Goal: Find specific page/section: Find specific page/section

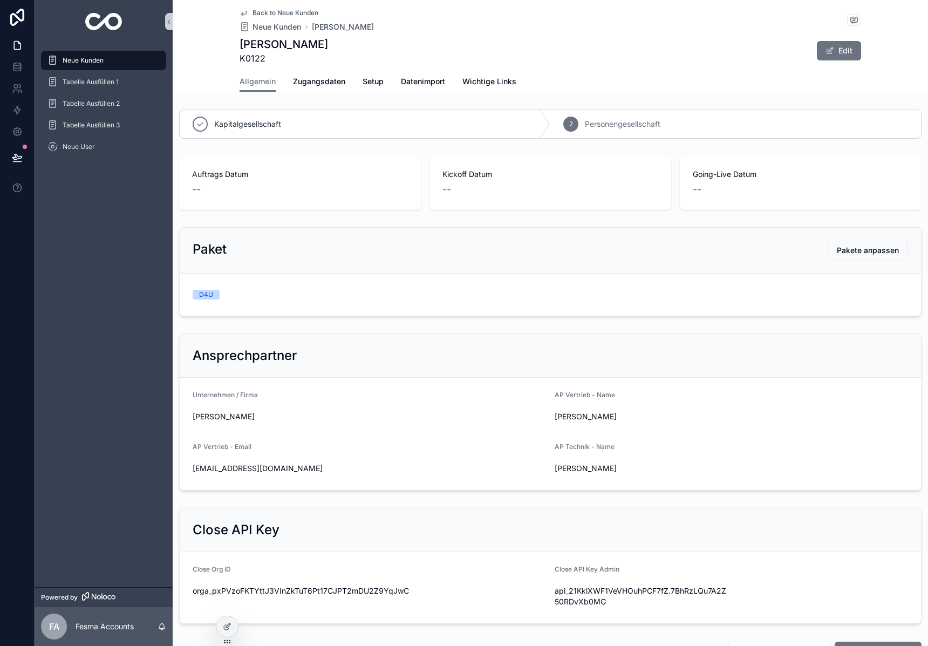
click at [120, 24] on img "scrollable content" at bounding box center [103, 21] width 37 height 17
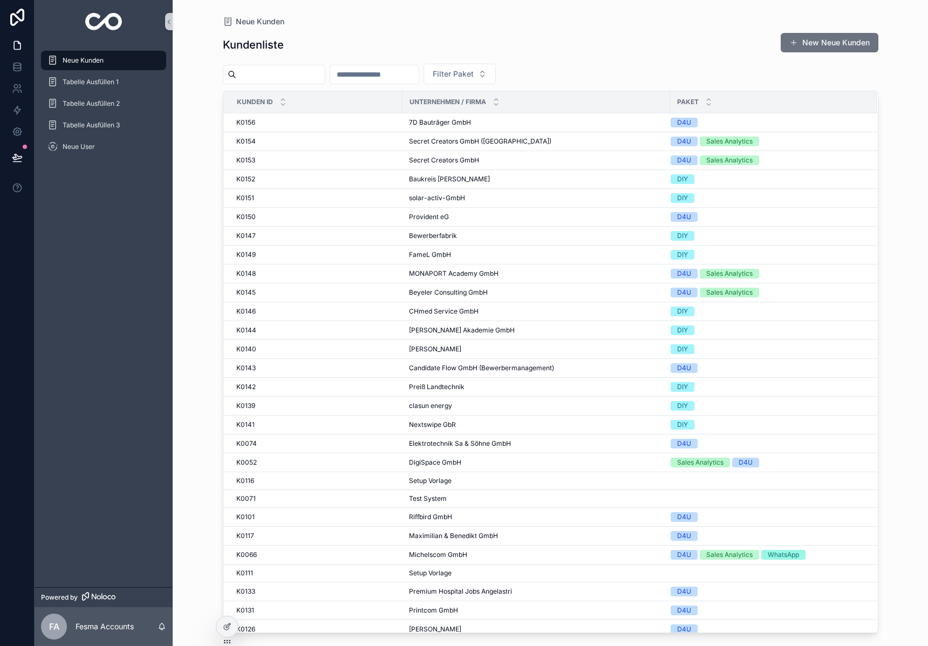
click at [295, 72] on input "scrollable content" at bounding box center [280, 74] width 88 height 15
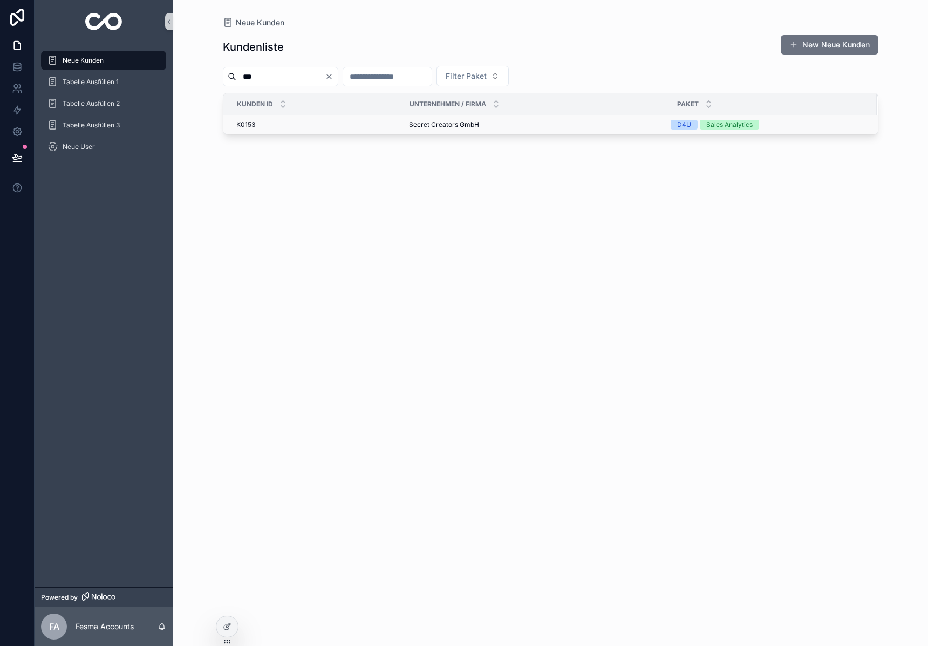
type input "***"
click at [455, 124] on span "Secret Creators GmbH" at bounding box center [444, 124] width 70 height 9
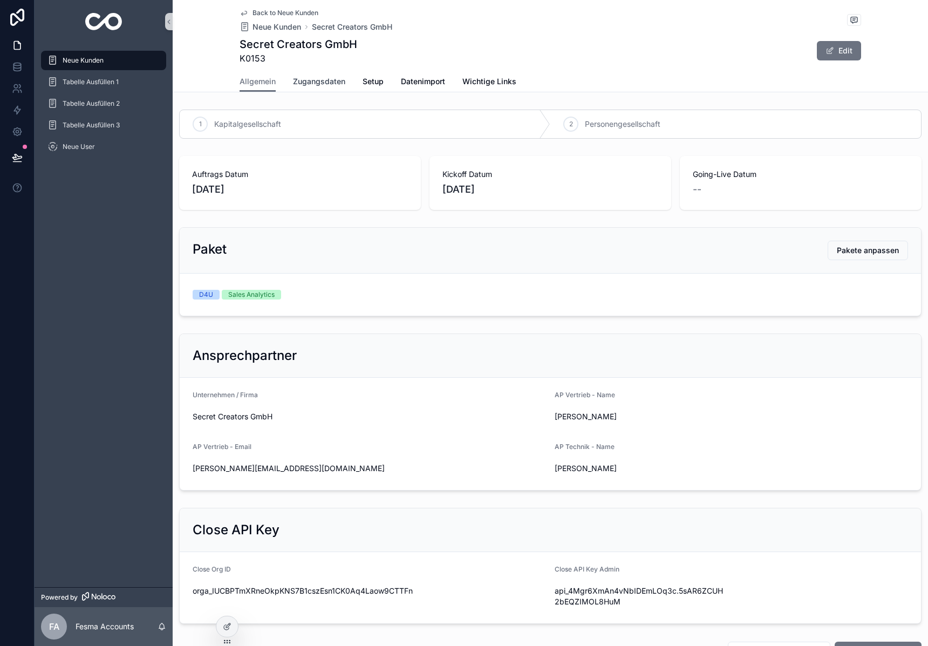
click at [302, 74] on link "Zugangsdaten" at bounding box center [319, 83] width 52 height 22
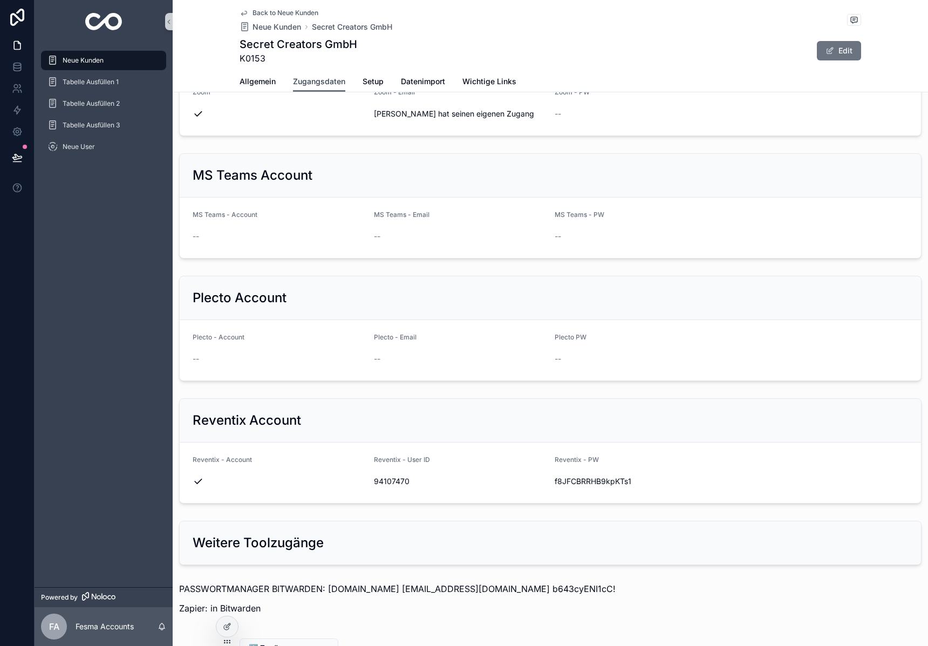
scroll to position [931, 0]
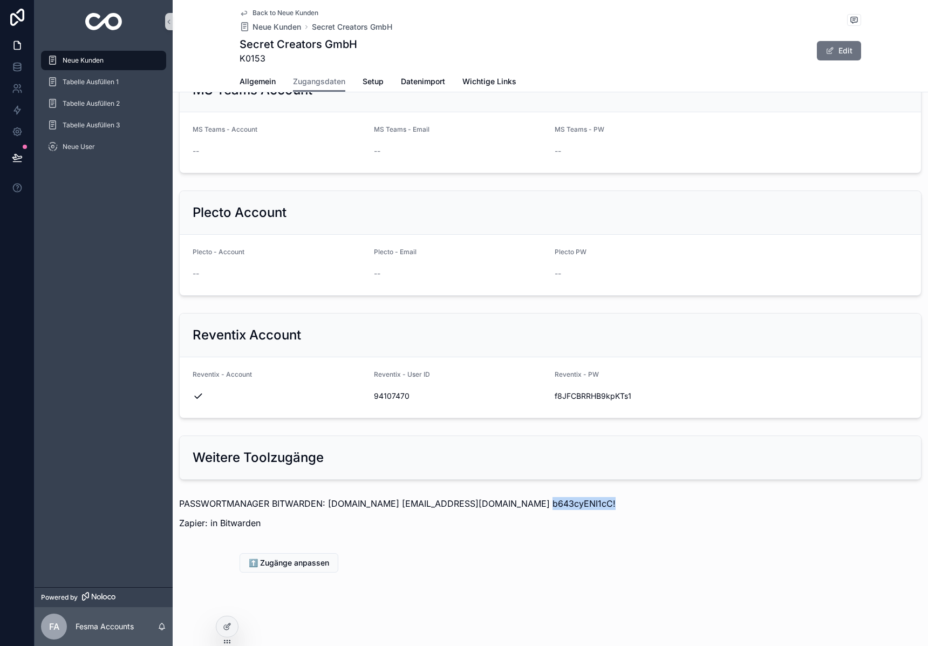
drag, startPoint x: 520, startPoint y: 505, endPoint x: 606, endPoint y: 503, distance: 85.8
click at [606, 503] on p "PASSWORTMANAGER BITWARDEN: [DOMAIN_NAME] [EMAIL_ADDRESS][DOMAIN_NAME] b643cyENI…" at bounding box center [550, 503] width 742 height 13
copy p "b643cyENI1cC!"
click at [90, 15] on img "scrollable content" at bounding box center [103, 21] width 37 height 17
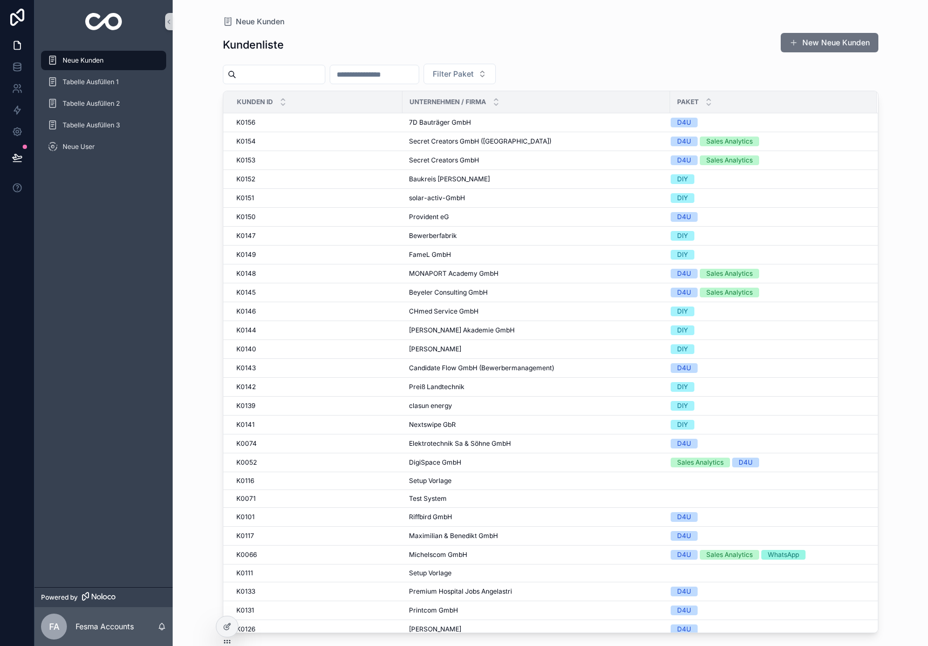
click at [118, 24] on img "scrollable content" at bounding box center [103, 21] width 37 height 17
click at [291, 73] on input "scrollable content" at bounding box center [280, 74] width 88 height 15
type input "***"
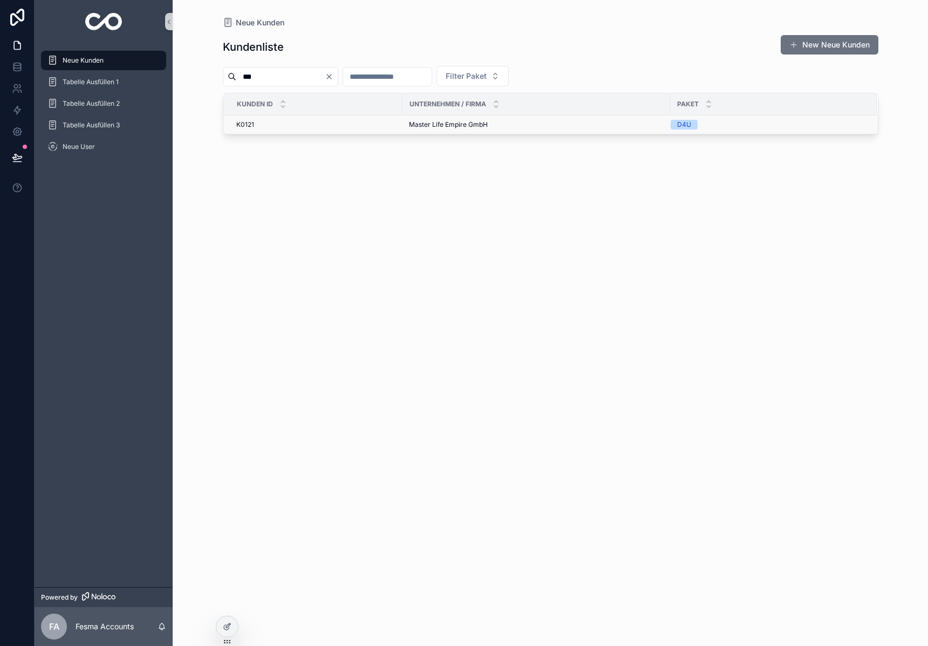
click at [419, 124] on span "Master Life Empire GmbH" at bounding box center [448, 124] width 79 height 9
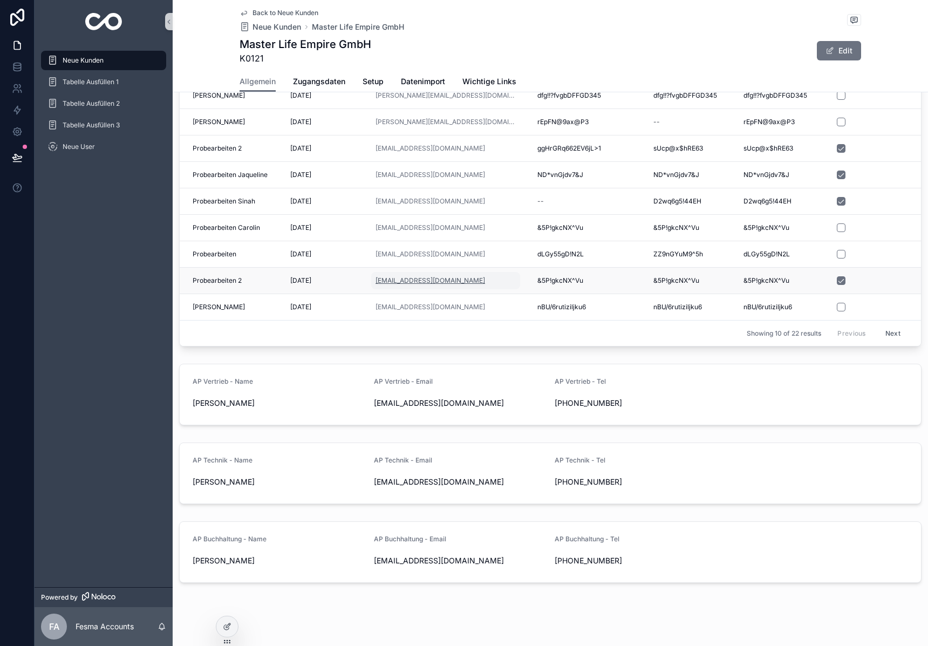
scroll to position [649, 0]
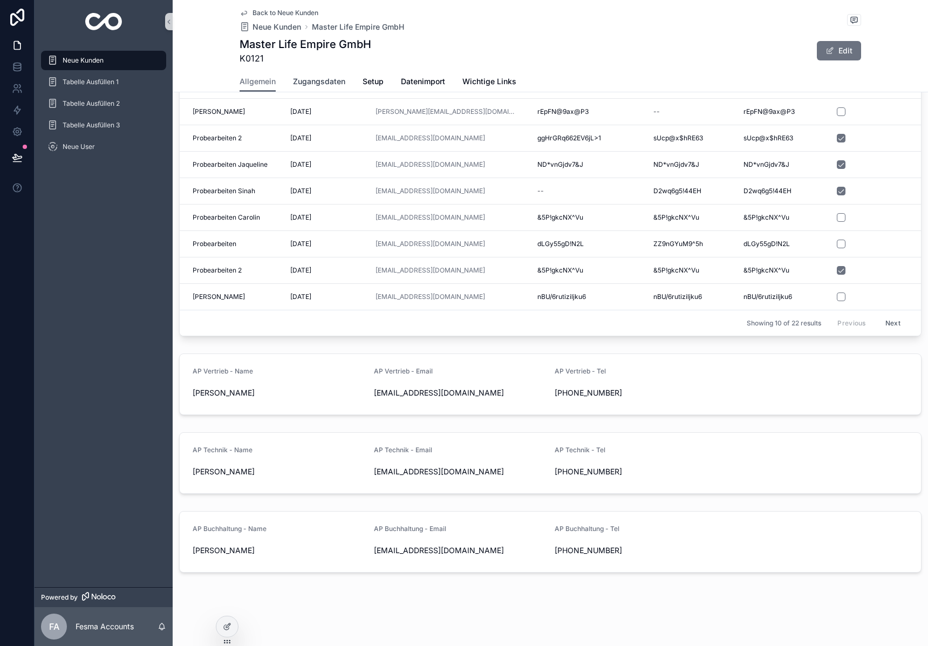
click at [310, 77] on span "Zugangsdaten" at bounding box center [319, 81] width 52 height 11
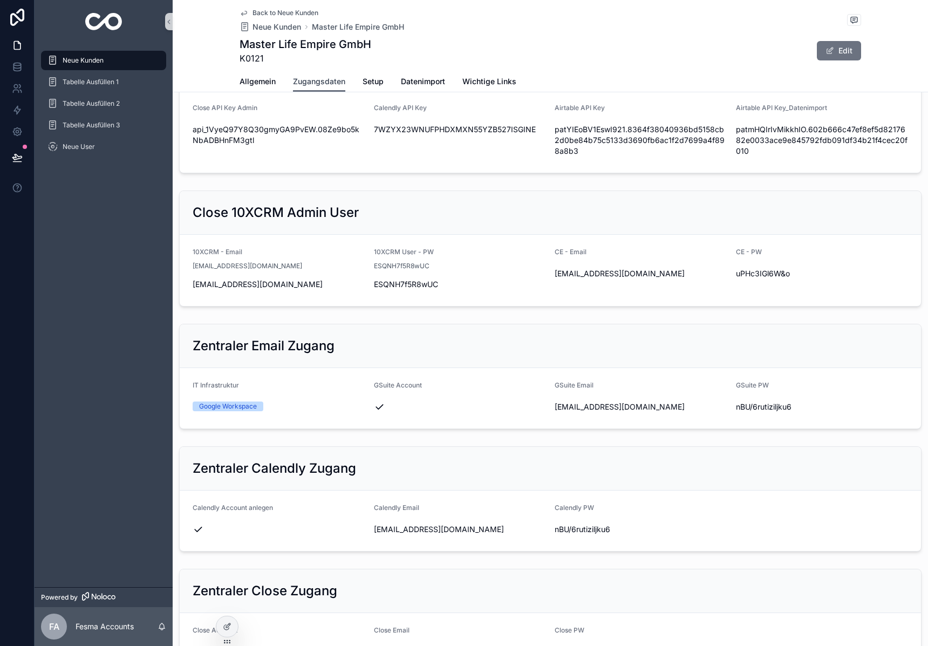
scroll to position [225, 0]
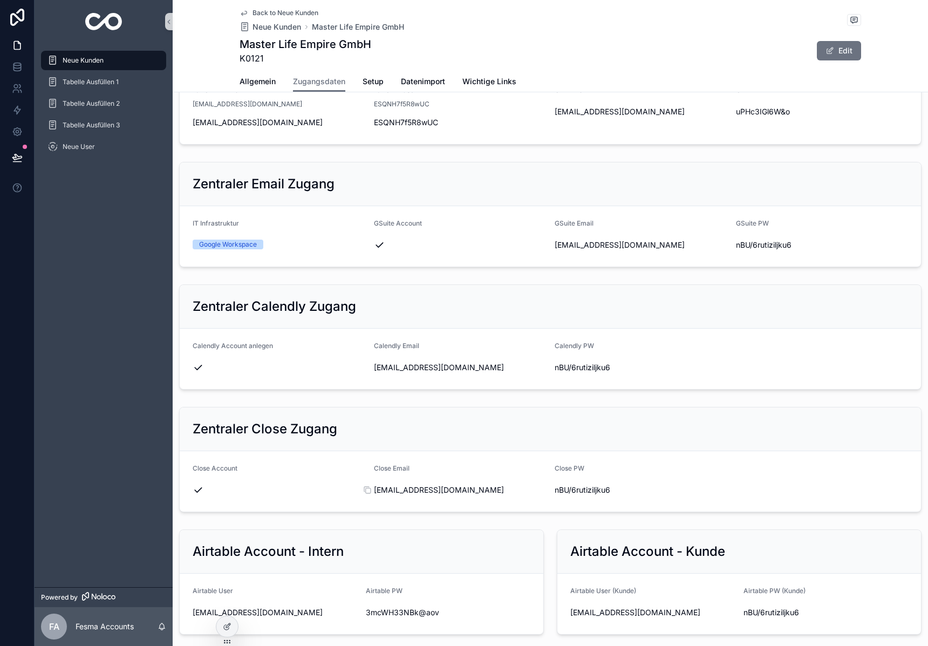
click at [416, 487] on span "[EMAIL_ADDRESS][DOMAIN_NAME]" at bounding box center [460, 489] width 173 height 11
copy div "[EMAIL_ADDRESS][DOMAIN_NAME]"
click at [593, 489] on span "nBU/6rutiziljku6" at bounding box center [640, 489] width 173 height 11
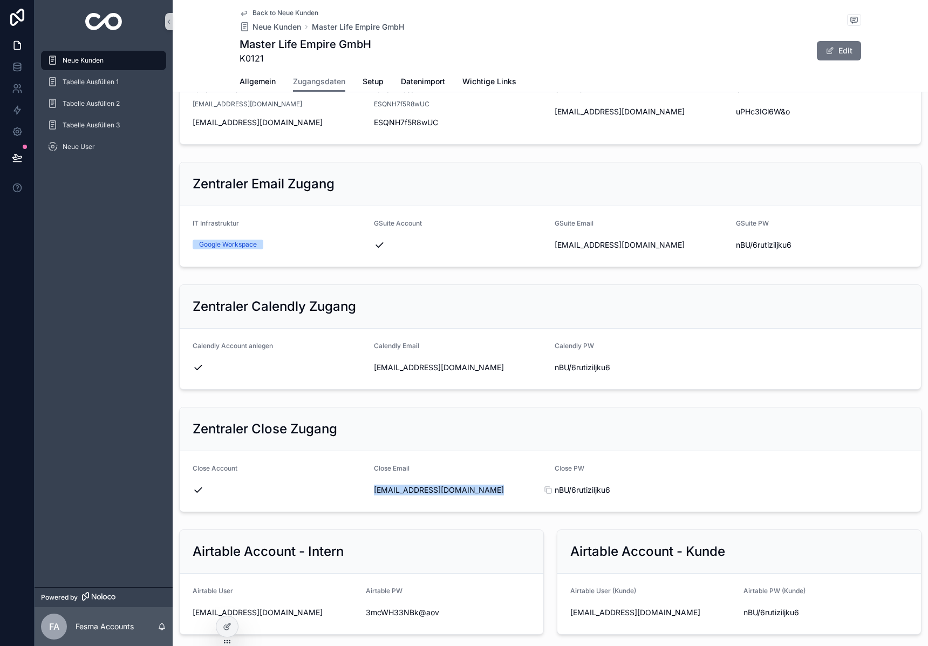
click at [593, 489] on span "nBU/6rutiziljku6" at bounding box center [640, 489] width 173 height 11
copy div "nBU/6rutiziljku6"
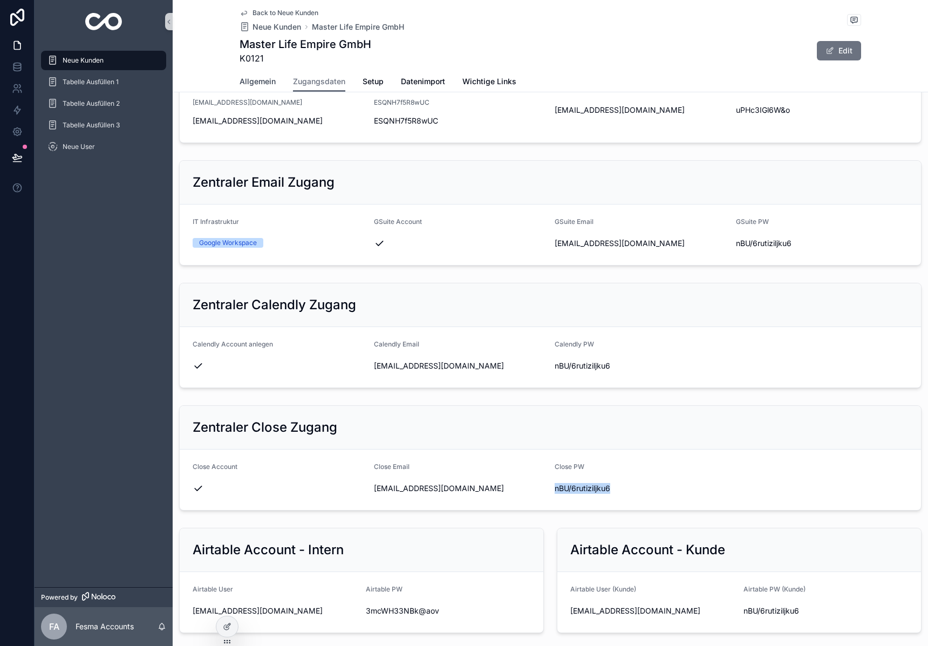
click at [262, 83] on span "Allgemein" at bounding box center [257, 81] width 36 height 11
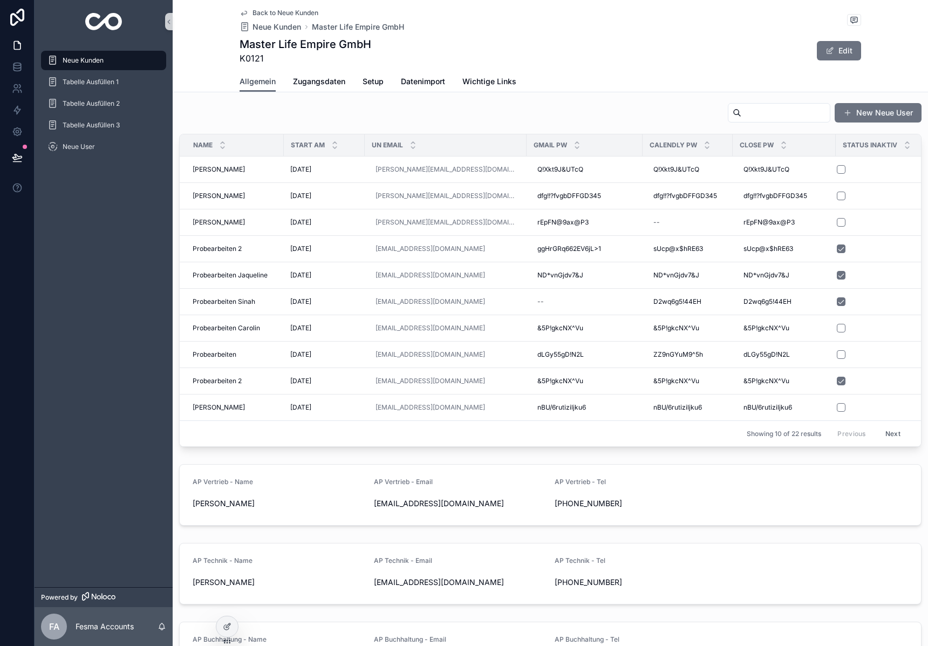
scroll to position [584, 0]
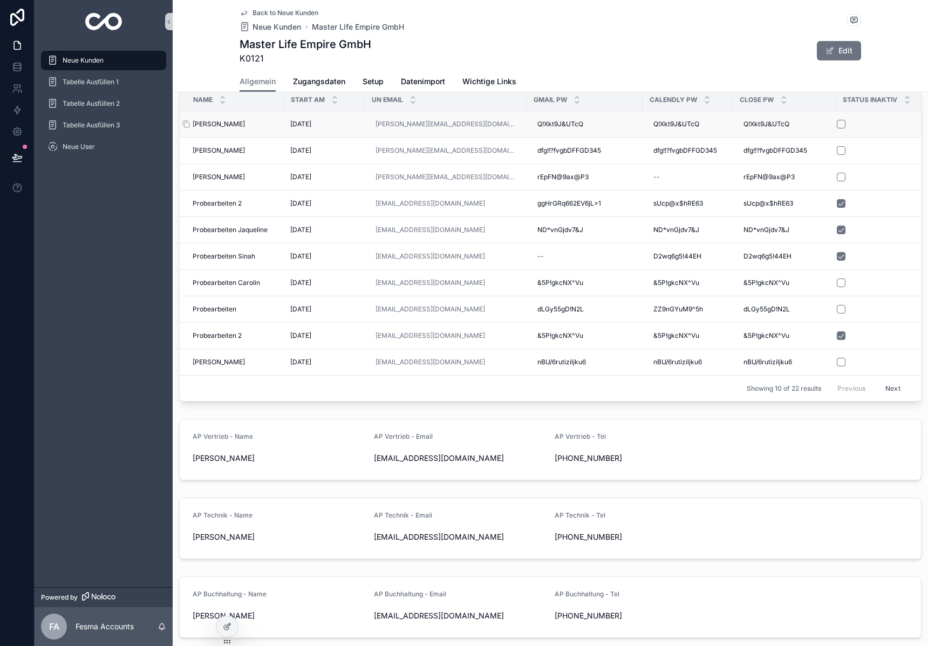
click at [218, 125] on span "[PERSON_NAME]" at bounding box center [219, 124] width 52 height 9
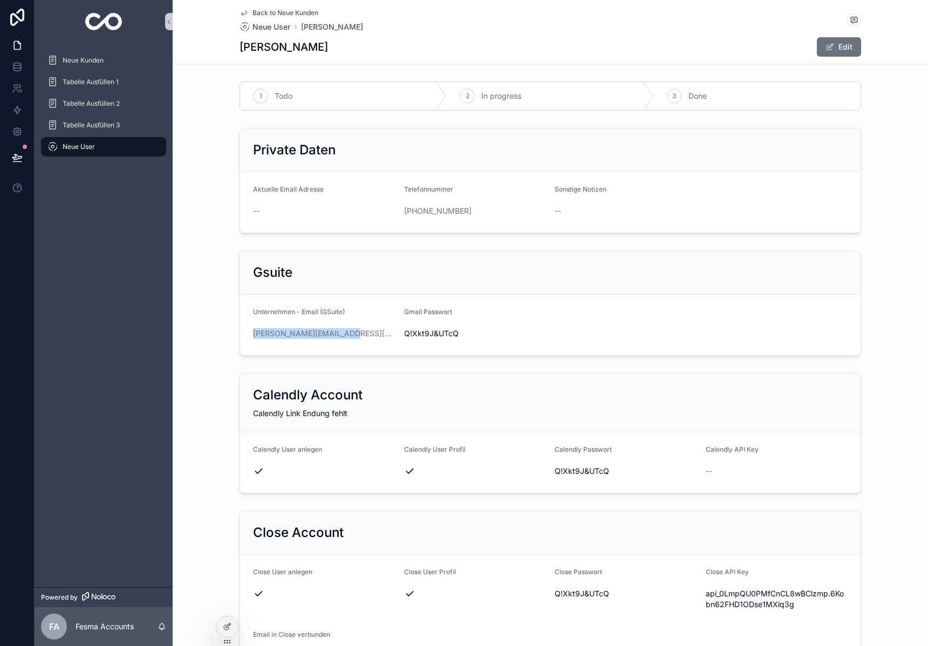
drag, startPoint x: 361, startPoint y: 336, endPoint x: 244, endPoint y: 329, distance: 117.2
click at [244, 329] on form "Unternehmen - Email (GSuite) [PERSON_NAME][EMAIL_ADDRESS][DOMAIN_NAME] Gmail Pa…" at bounding box center [550, 325] width 620 height 60
copy link "[PERSON_NAME][EMAIL_ADDRESS][DOMAIN_NAME]"
click at [421, 333] on span "Q!Xkt9J&UTcQ" at bounding box center [475, 333] width 142 height 11
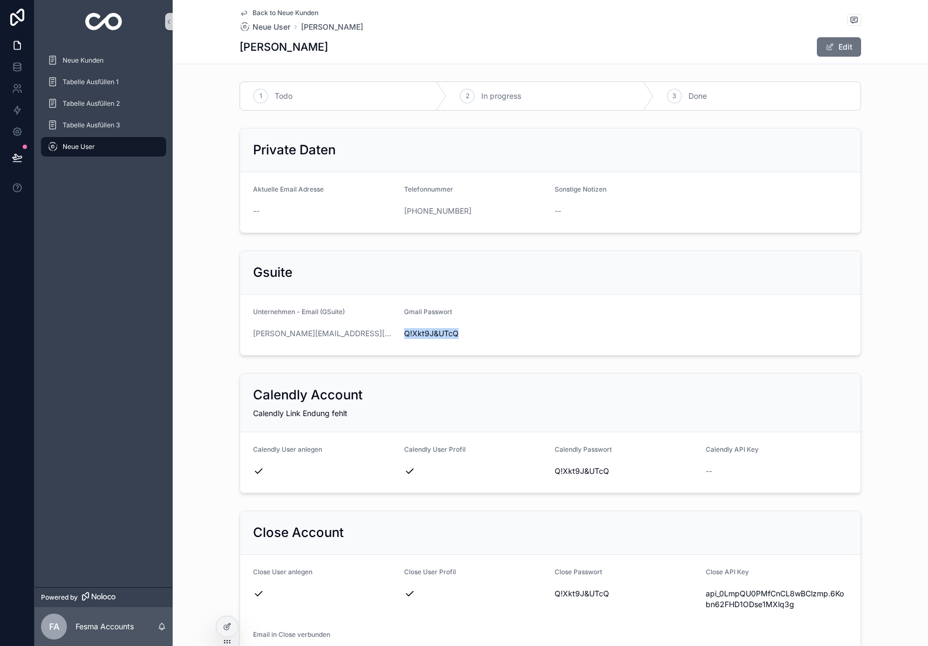
click at [421, 333] on span "Q!Xkt9J&UTcQ" at bounding box center [475, 333] width 142 height 11
copy span "Q!Xkt9J&UTcQ"
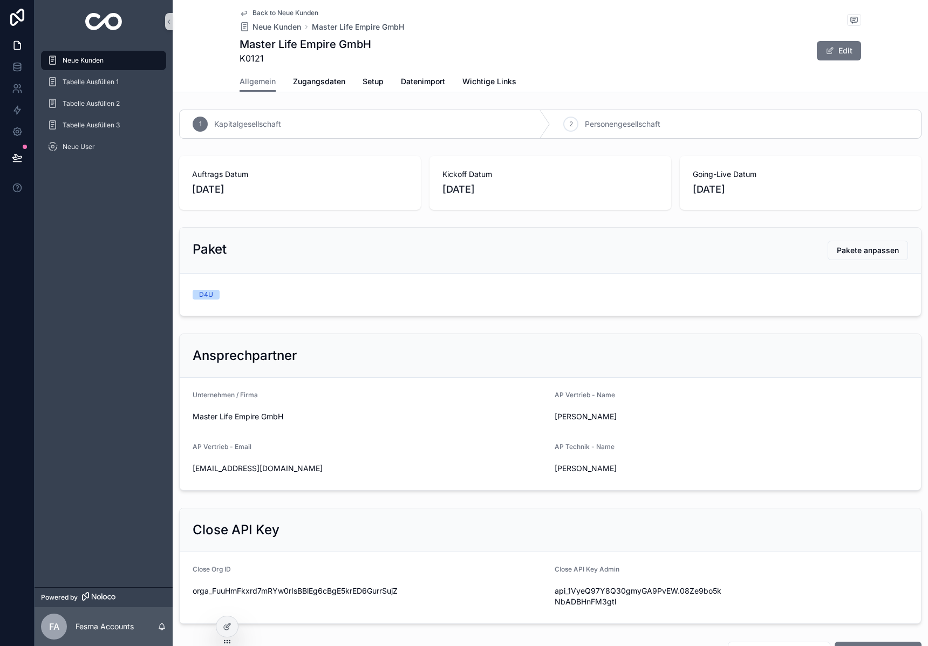
click at [122, 16] on link "scrollable content" at bounding box center [103, 21] width 125 height 17
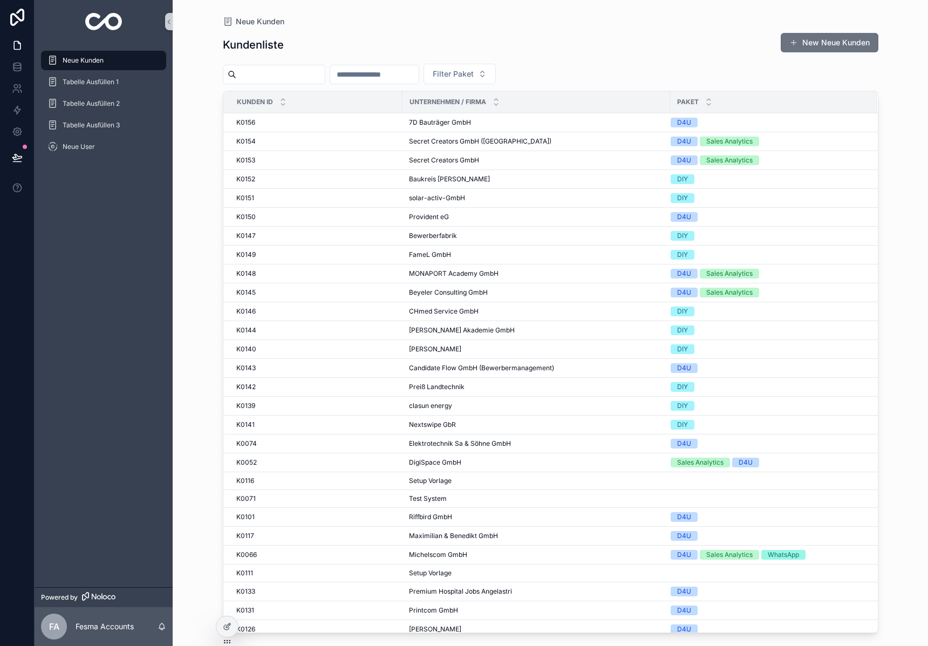
click at [282, 78] on input "scrollable content" at bounding box center [280, 74] width 88 height 15
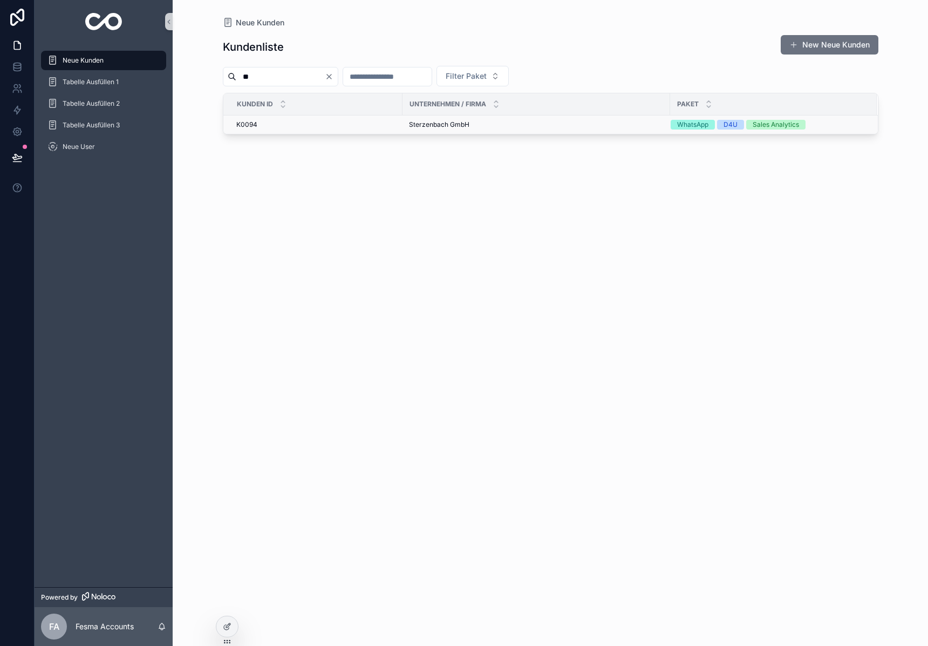
type input "**"
click at [426, 126] on span "Sterzenbach GmbH" at bounding box center [439, 124] width 60 height 9
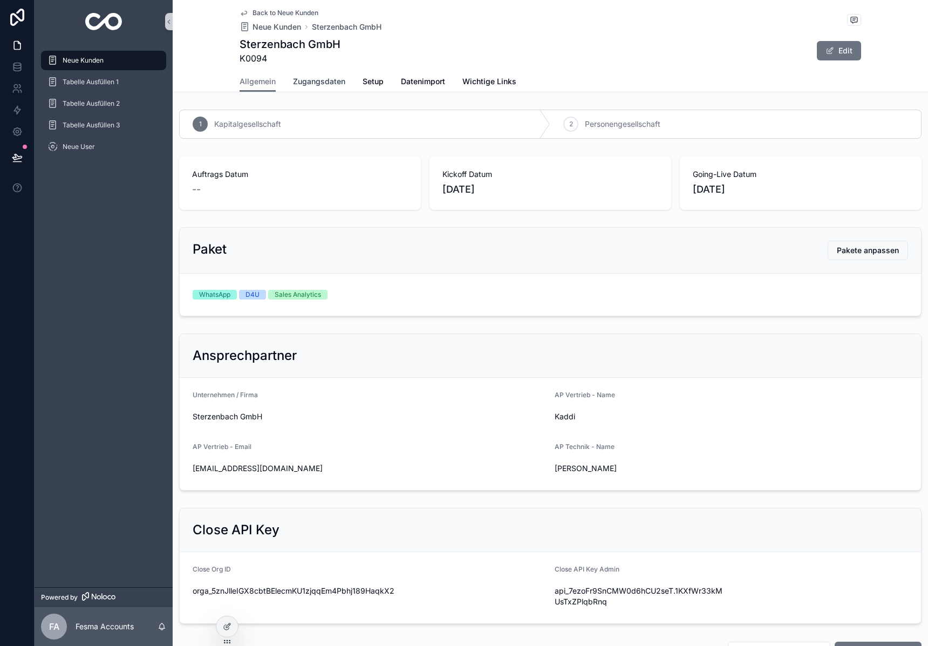
click at [314, 83] on span "Zugangsdaten" at bounding box center [319, 81] width 52 height 11
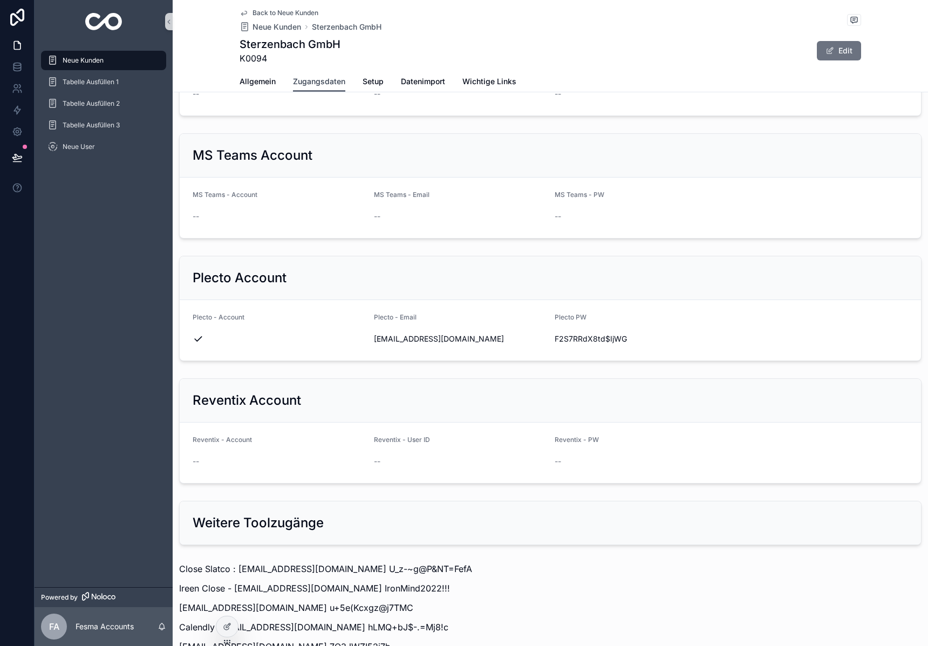
scroll to position [1268, 0]
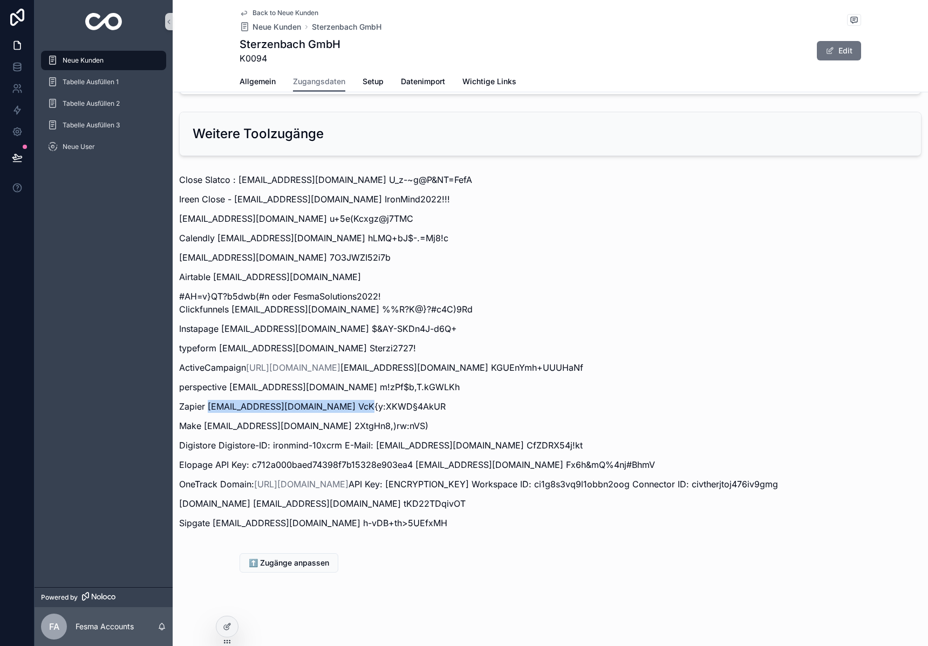
drag, startPoint x: 209, startPoint y: 393, endPoint x: 358, endPoint y: 394, distance: 149.4
click at [358, 400] on p "Zapier [EMAIL_ADDRESS][DOMAIN_NAME] VcK{y:XKWD§4AkUR" at bounding box center [550, 406] width 742 height 13
copy p "[EMAIL_ADDRESS][DOMAIN_NAME]"
drag, startPoint x: 364, startPoint y: 391, endPoint x: 517, endPoint y: 391, distance: 153.7
click at [517, 400] on p "Zapier [EMAIL_ADDRESS][DOMAIN_NAME] VcK{y:XKWD§4AkUR" at bounding box center [550, 406] width 742 height 13
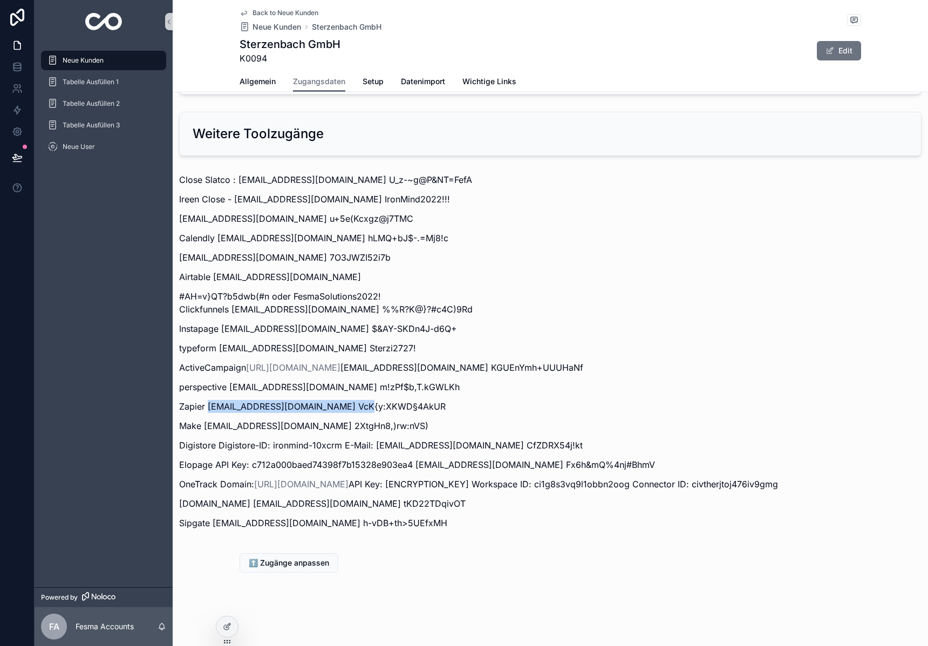
copy p "VcK{y:XKWD§4AkUR"
click at [493, 251] on div "Close Slatco : [EMAIL_ADDRESS][DOMAIN_NAME] U_z-~g@P&NT=FefA Ireen Close - [EMA…" at bounding box center [550, 351] width 742 height 356
click at [421, 138] on div "Weitere Toolzugänge" at bounding box center [550, 133] width 741 height 43
click at [101, 24] on img "scrollable content" at bounding box center [103, 21] width 37 height 17
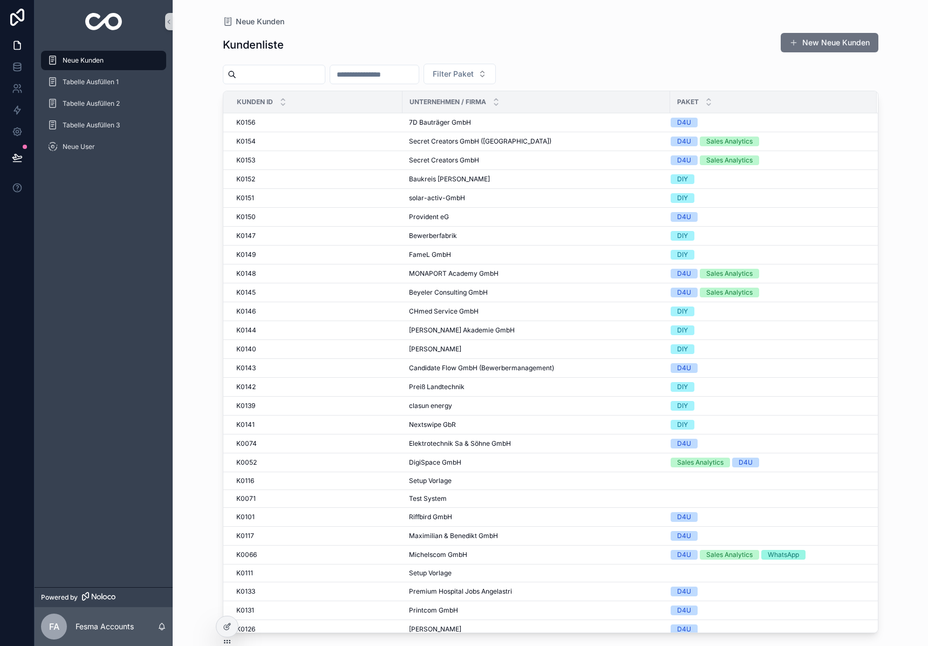
click at [285, 76] on input "scrollable content" at bounding box center [280, 74] width 88 height 15
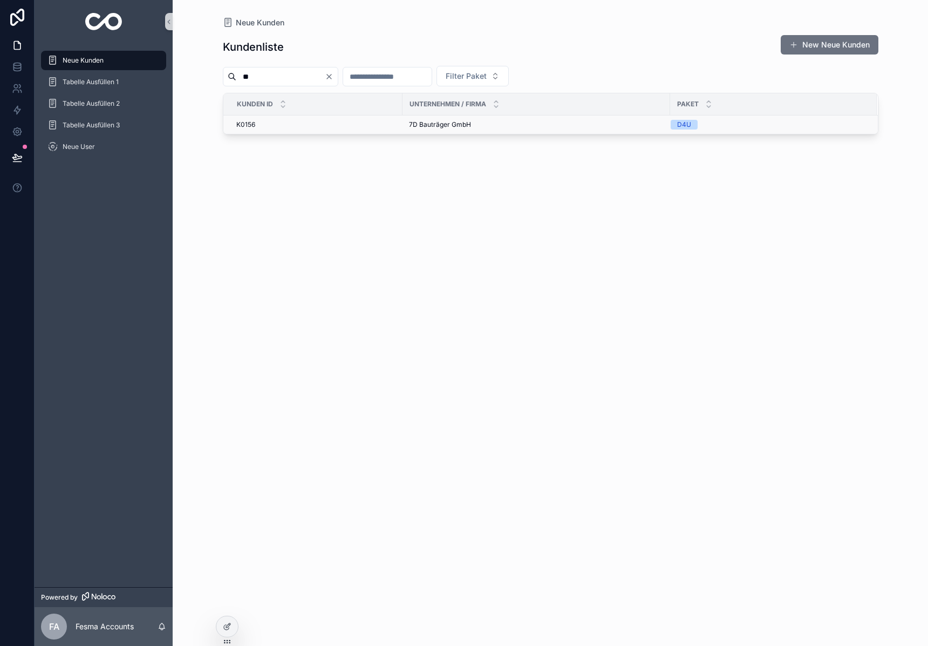
type input "**"
click at [448, 122] on span "7D Bauträger GmbH" at bounding box center [440, 124] width 62 height 9
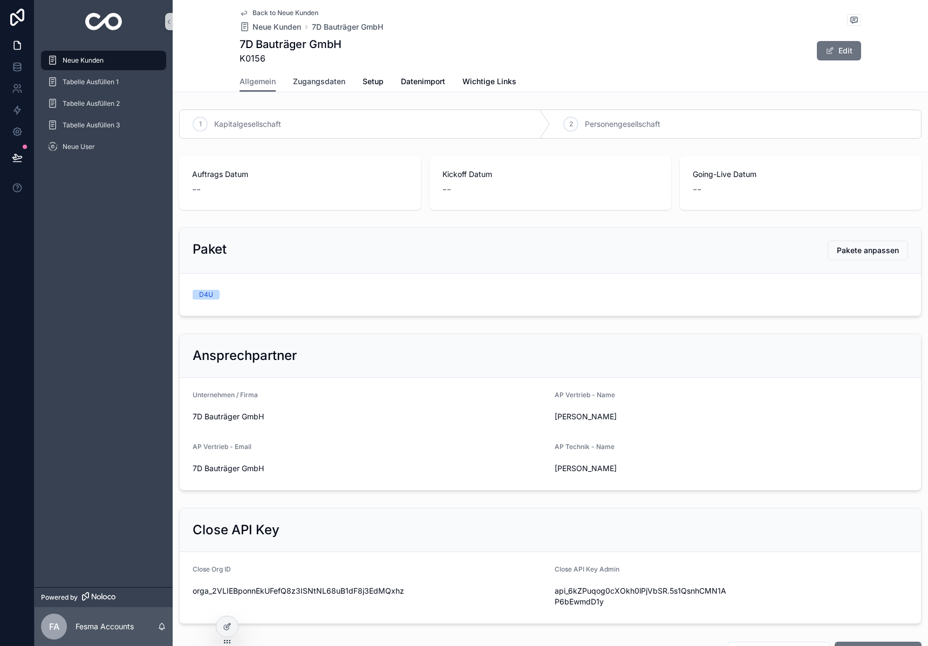
click at [308, 80] on span "Zugangsdaten" at bounding box center [319, 81] width 52 height 11
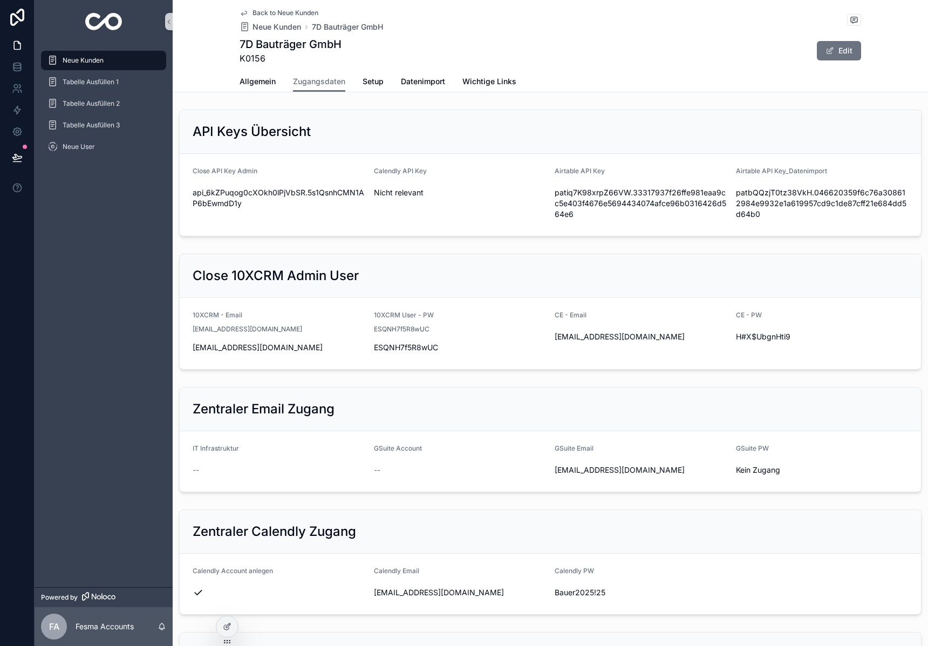
click at [87, 19] on img "scrollable content" at bounding box center [103, 21] width 37 height 17
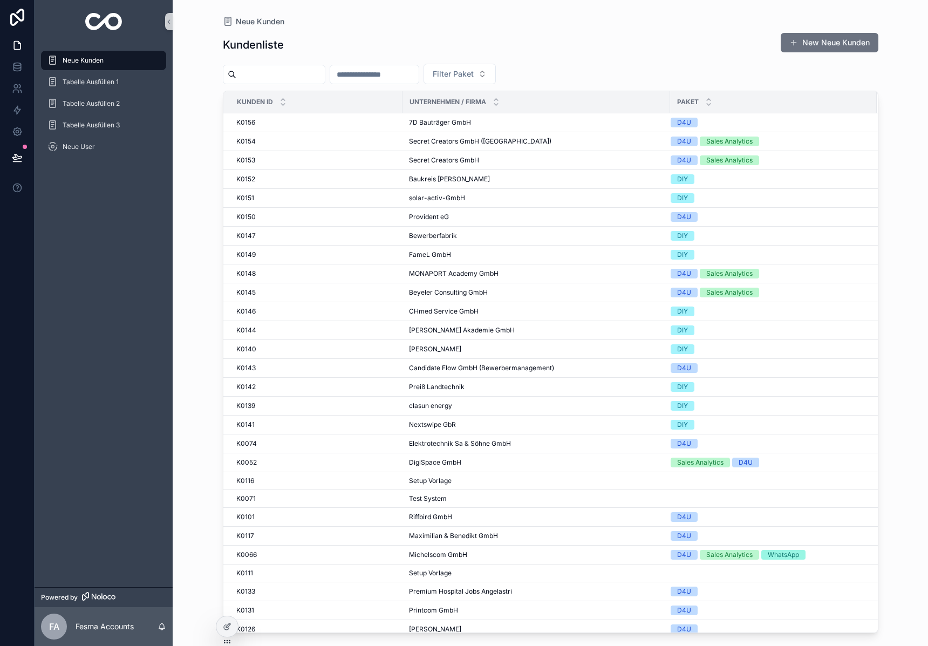
click at [263, 73] on input "scrollable content" at bounding box center [280, 74] width 88 height 15
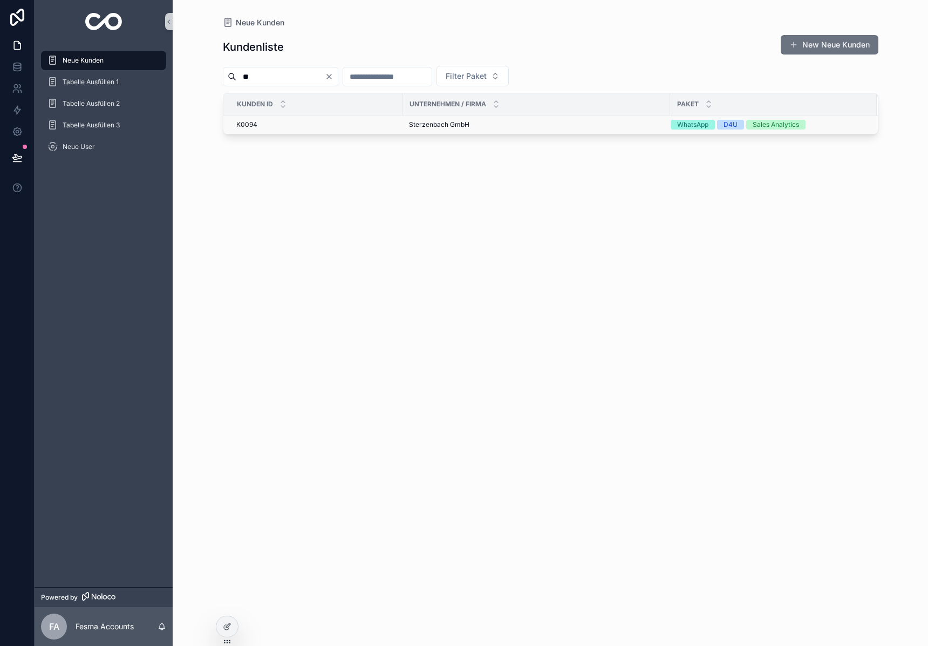
type input "**"
click at [445, 128] on span "Sterzenbach GmbH" at bounding box center [439, 124] width 60 height 9
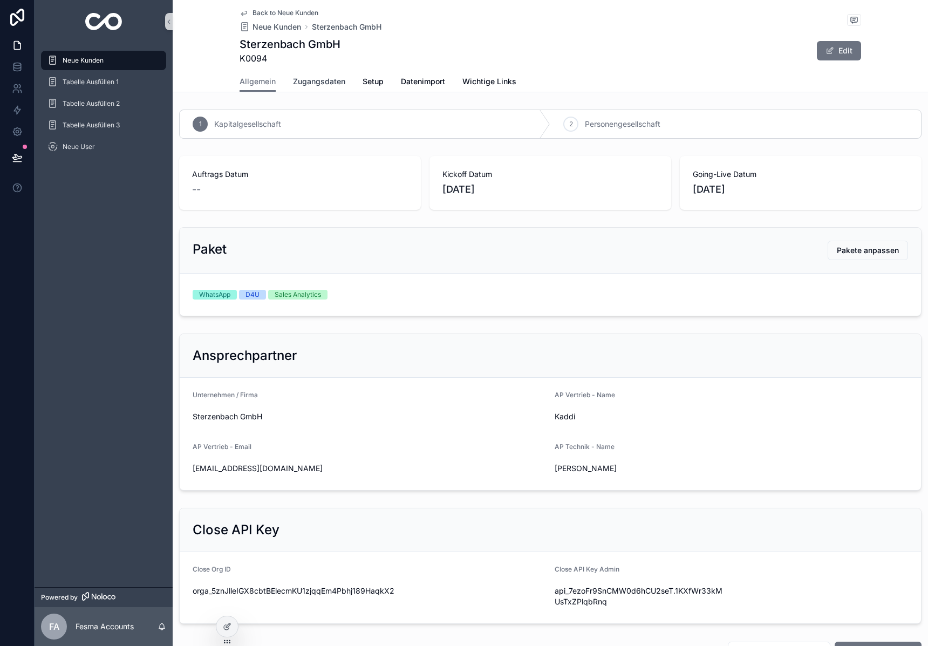
click at [296, 77] on span "Zugangsdaten" at bounding box center [319, 81] width 52 height 11
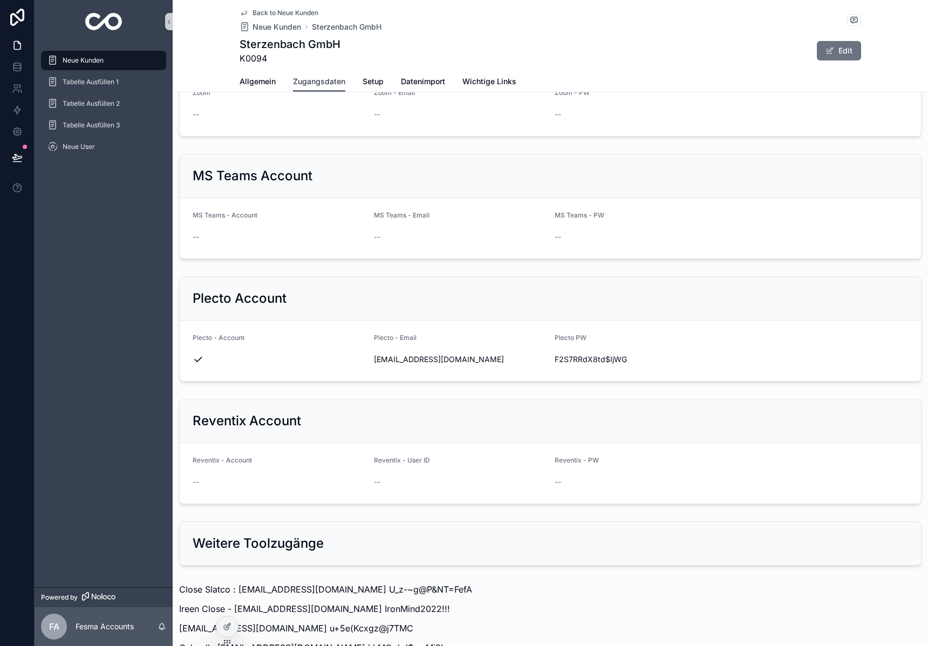
scroll to position [885, 0]
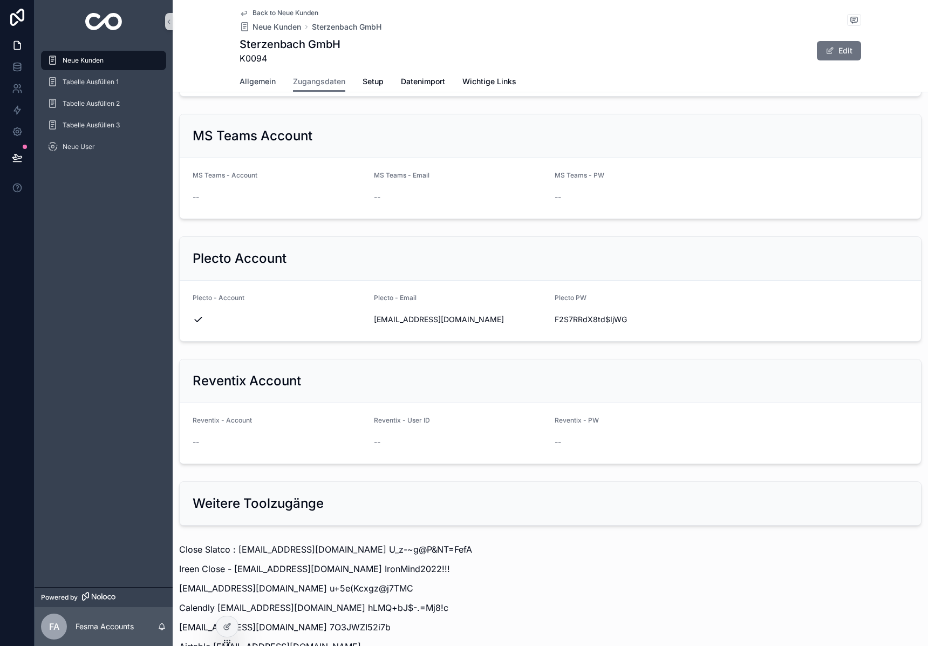
click at [258, 77] on span "Allgemein" at bounding box center [257, 81] width 36 height 11
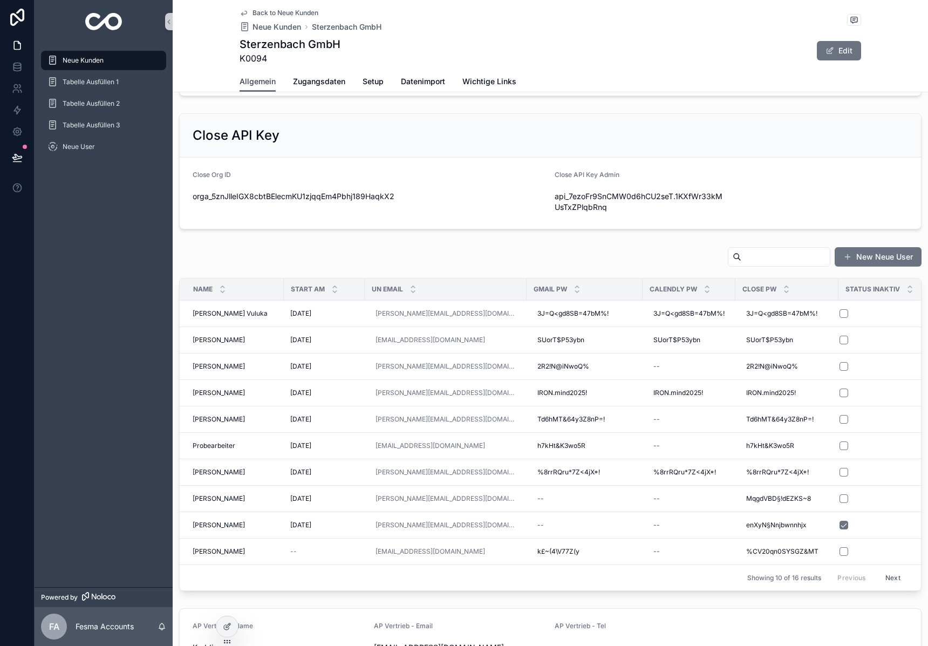
scroll to position [402, 0]
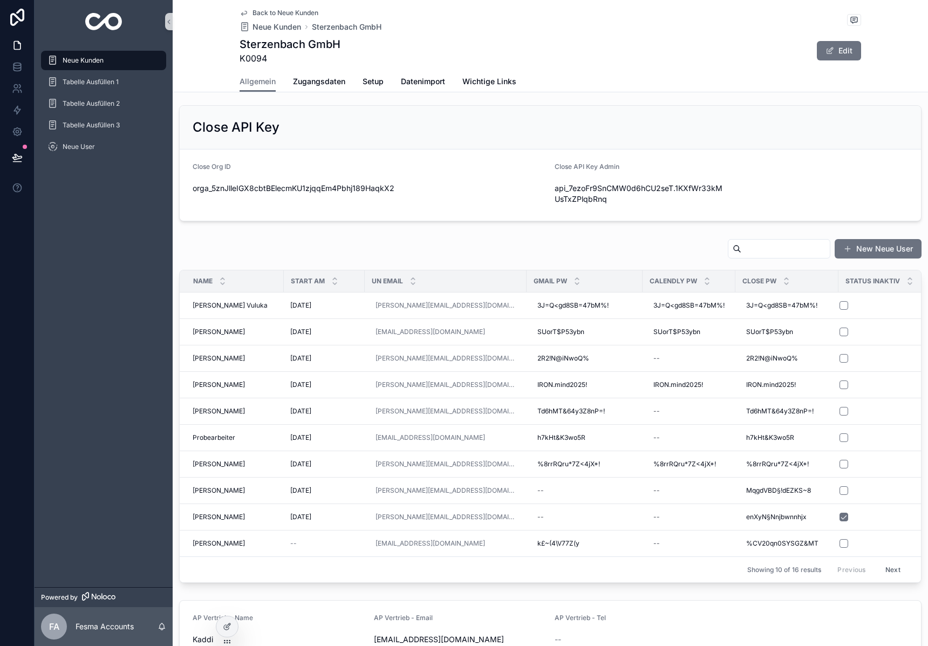
click at [768, 247] on input "scrollable content" at bounding box center [785, 248] width 88 height 15
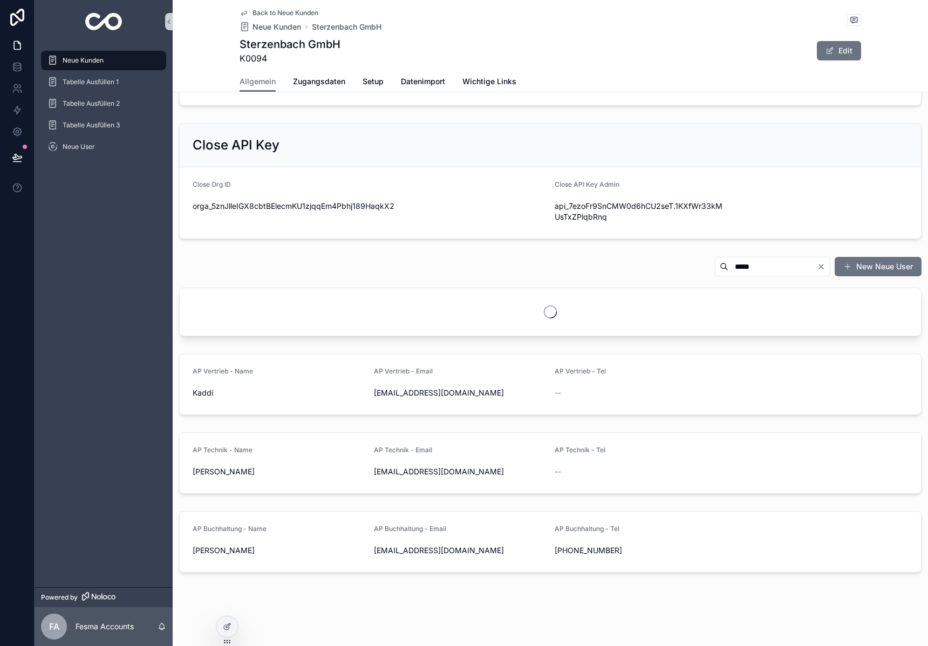
type input "*****"
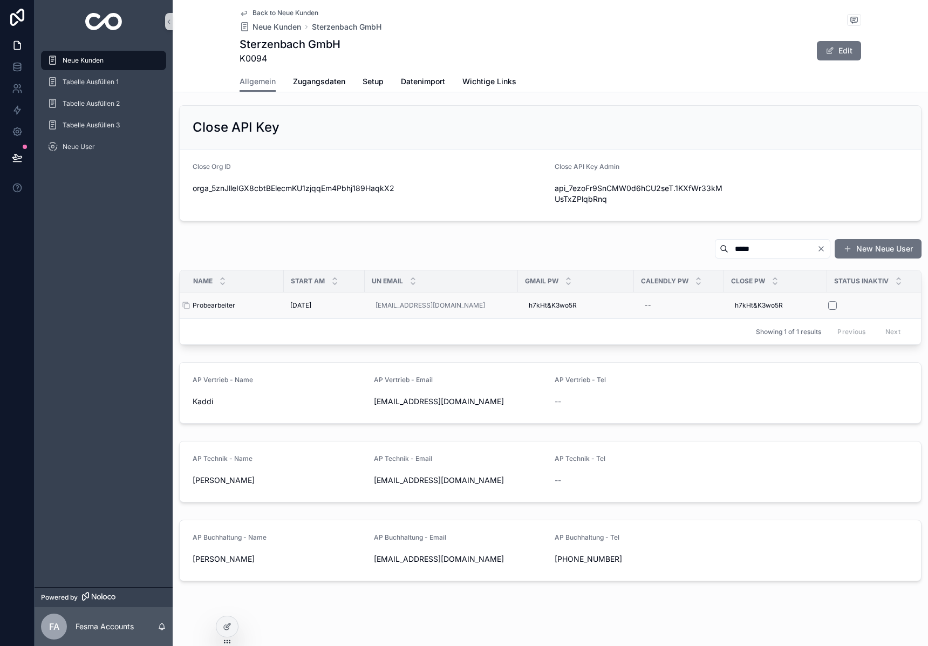
click at [218, 301] on span "Probearbeiter" at bounding box center [214, 305] width 43 height 9
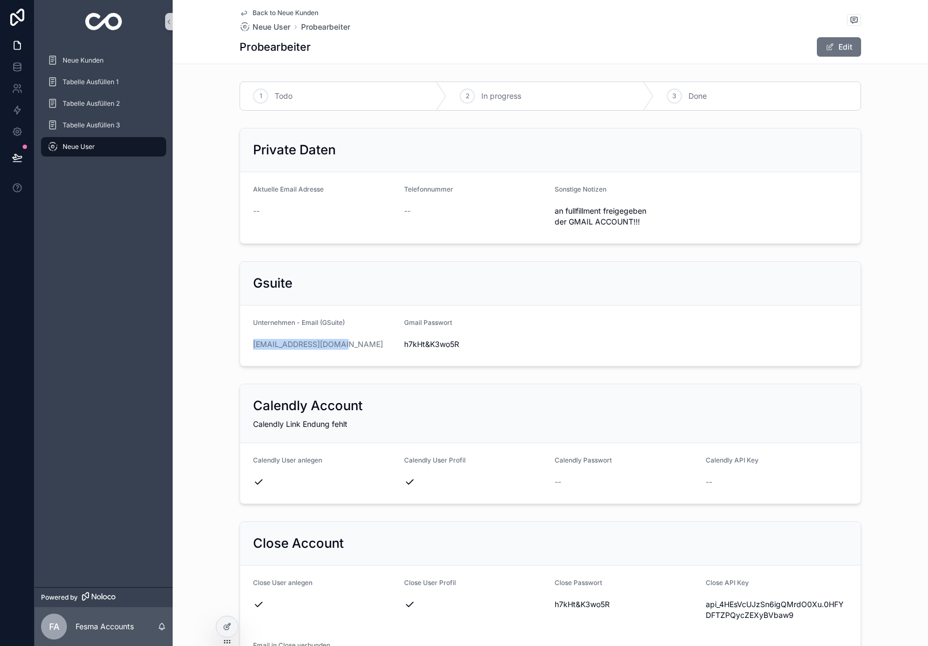
drag, startPoint x: 352, startPoint y: 345, endPoint x: 248, endPoint y: 347, distance: 104.7
click at [248, 347] on form "Unternehmen - Email (GSuite) [EMAIL_ADDRESS][DOMAIN_NAME] Gmail Passwort [SECUR…" at bounding box center [550, 335] width 620 height 60
copy link "[EMAIL_ADDRESS][DOMAIN_NAME]"
click at [426, 341] on span "h7kHt&K3wo5R" at bounding box center [475, 344] width 142 height 11
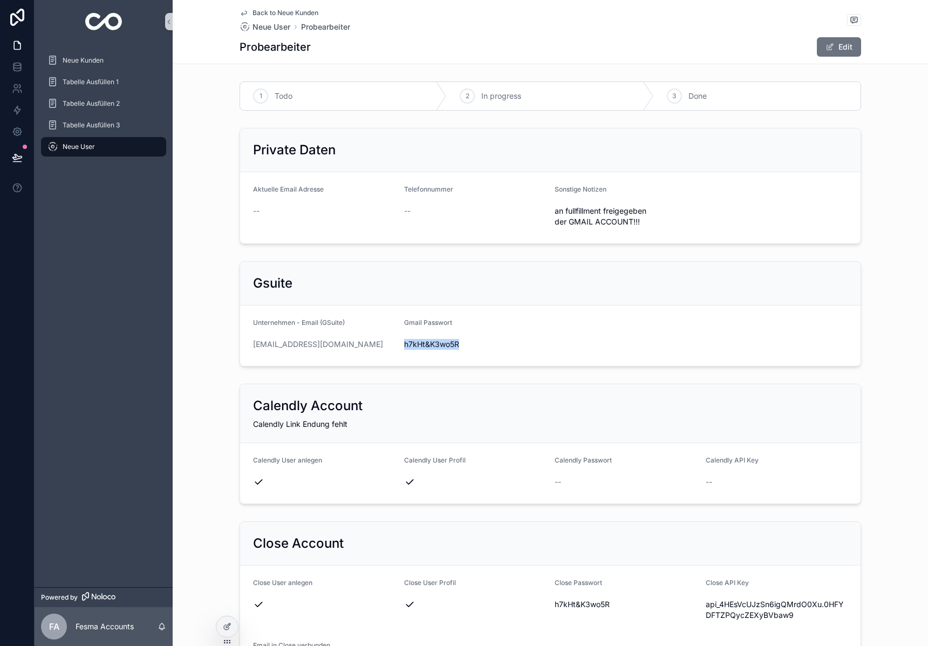
click at [426, 341] on span "h7kHt&K3wo5R" at bounding box center [475, 344] width 142 height 11
copy span "h7kHt&K3wo5R"
click at [352, 359] on form "Unternehmen - Email (GSuite) probetag@iron-mind.de Gmail Passwort h7kHt&K3wo5R" at bounding box center [550, 335] width 620 height 60
drag, startPoint x: 353, startPoint y: 349, endPoint x: 242, endPoint y: 345, distance: 110.6
click at [242, 345] on form "Unternehmen - Email (GSuite) probetag@iron-mind.de Gmail Passwort h7kHt&K3wo5R" at bounding box center [550, 335] width 620 height 60
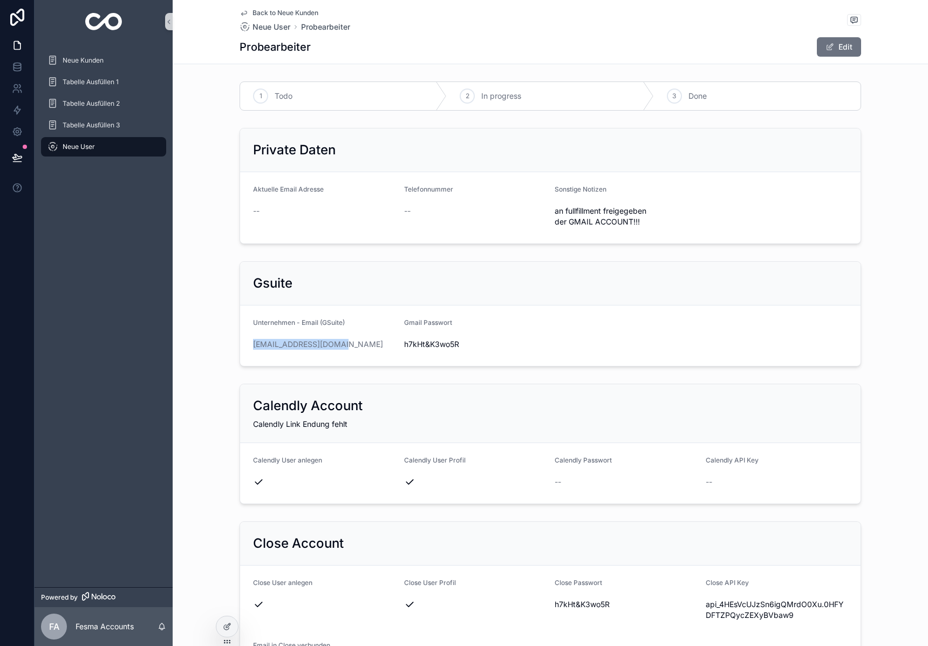
copy link "[EMAIL_ADDRESS][DOMAIN_NAME]"
click at [441, 345] on span "h7kHt&K3wo5R" at bounding box center [475, 344] width 142 height 11
copy span "h7kHt&K3wo5R"
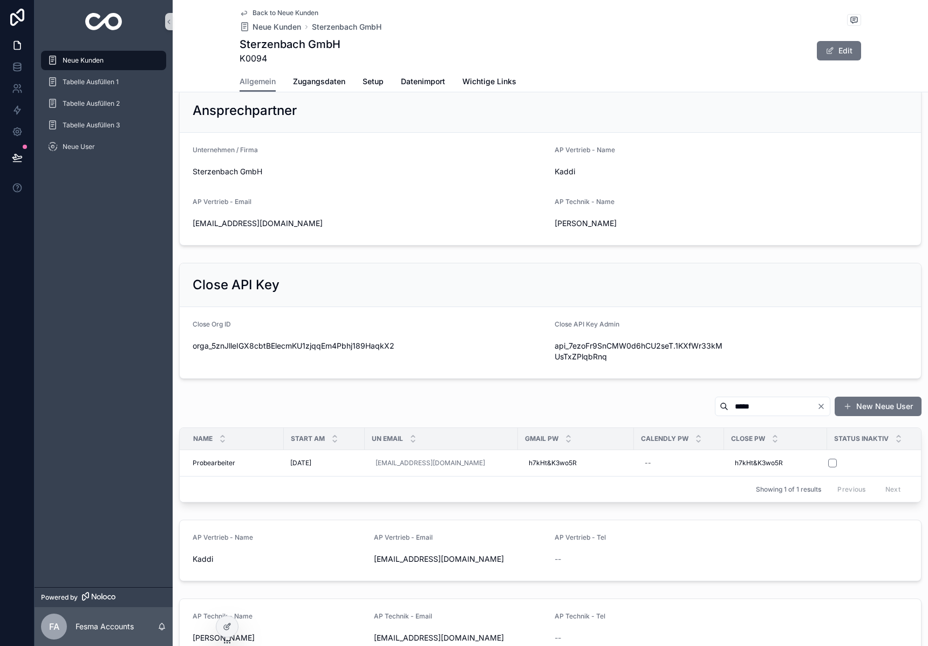
scroll to position [247, 0]
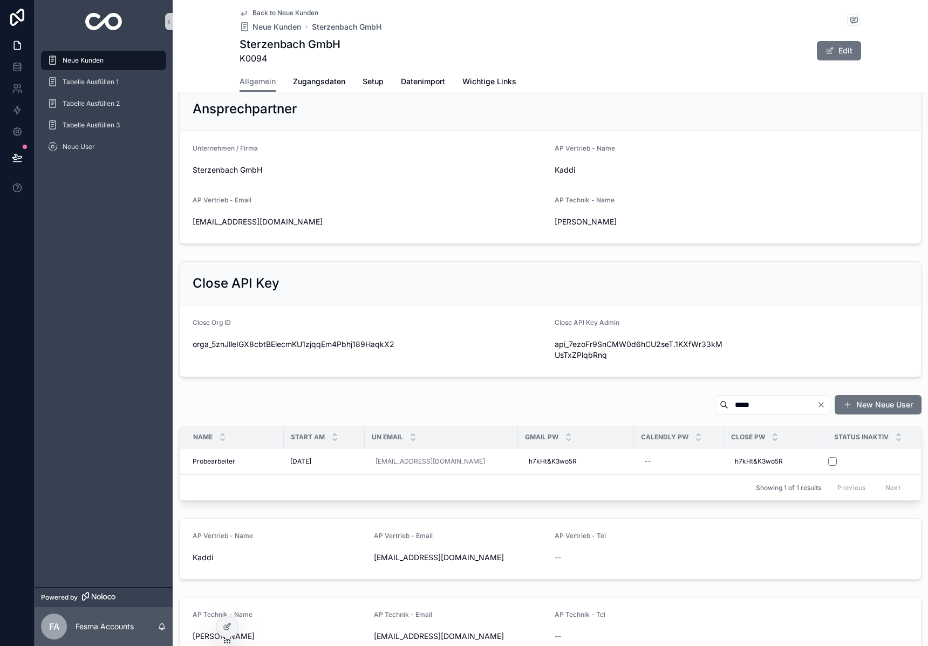
click at [771, 399] on input "*****" at bounding box center [772, 404] width 88 height 15
click at [219, 457] on span "Probearbeiter" at bounding box center [214, 461] width 43 height 9
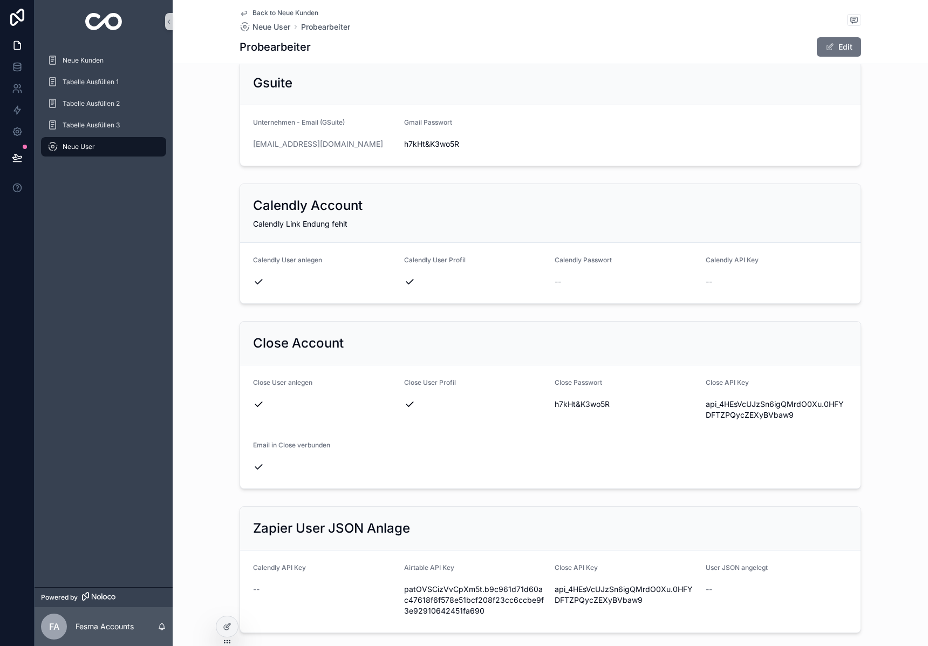
scroll to position [136, 0]
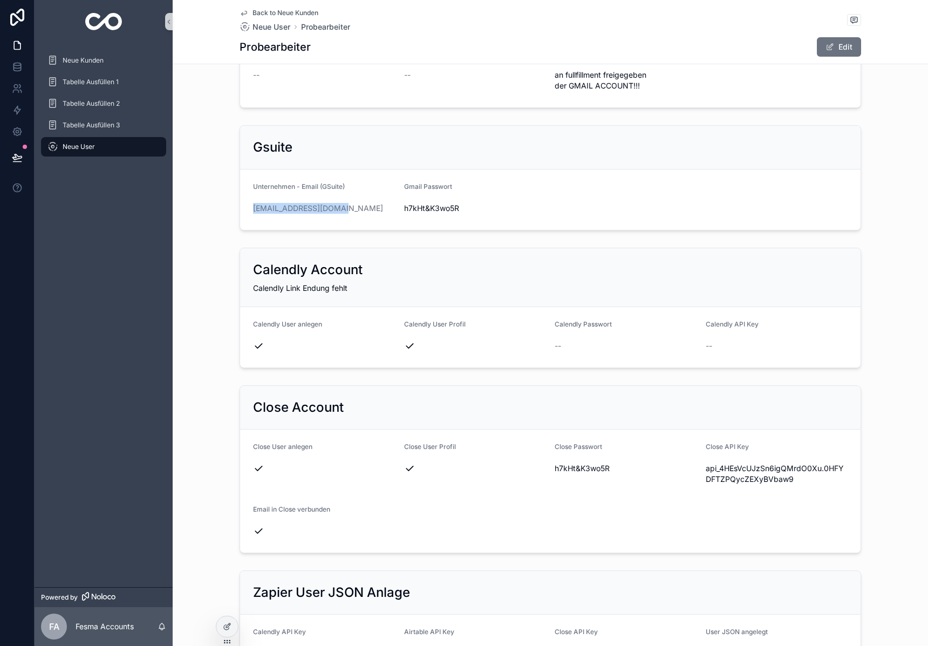
drag, startPoint x: 356, startPoint y: 208, endPoint x: 234, endPoint y: 208, distance: 122.4
click at [234, 208] on div "Gsuite Unternehmen - Email (GSuite) probetag@iron-mind.de Gmail Passwort h7kHt&…" at bounding box center [550, 178] width 755 height 114
copy link "[EMAIL_ADDRESS][DOMAIN_NAME]"
click at [412, 208] on span "h7kHt&K3wo5R" at bounding box center [475, 208] width 142 height 11
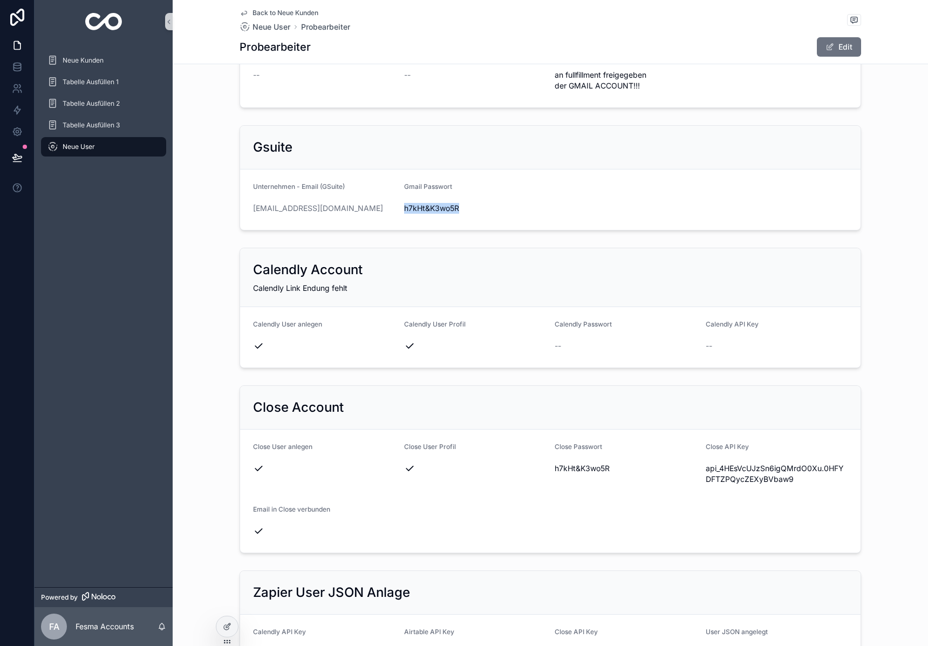
click at [412, 208] on span "h7kHt&K3wo5R" at bounding box center [475, 208] width 142 height 11
copy span "h7kHt&K3wo5R"
